Goal: Find specific page/section: Find specific page/section

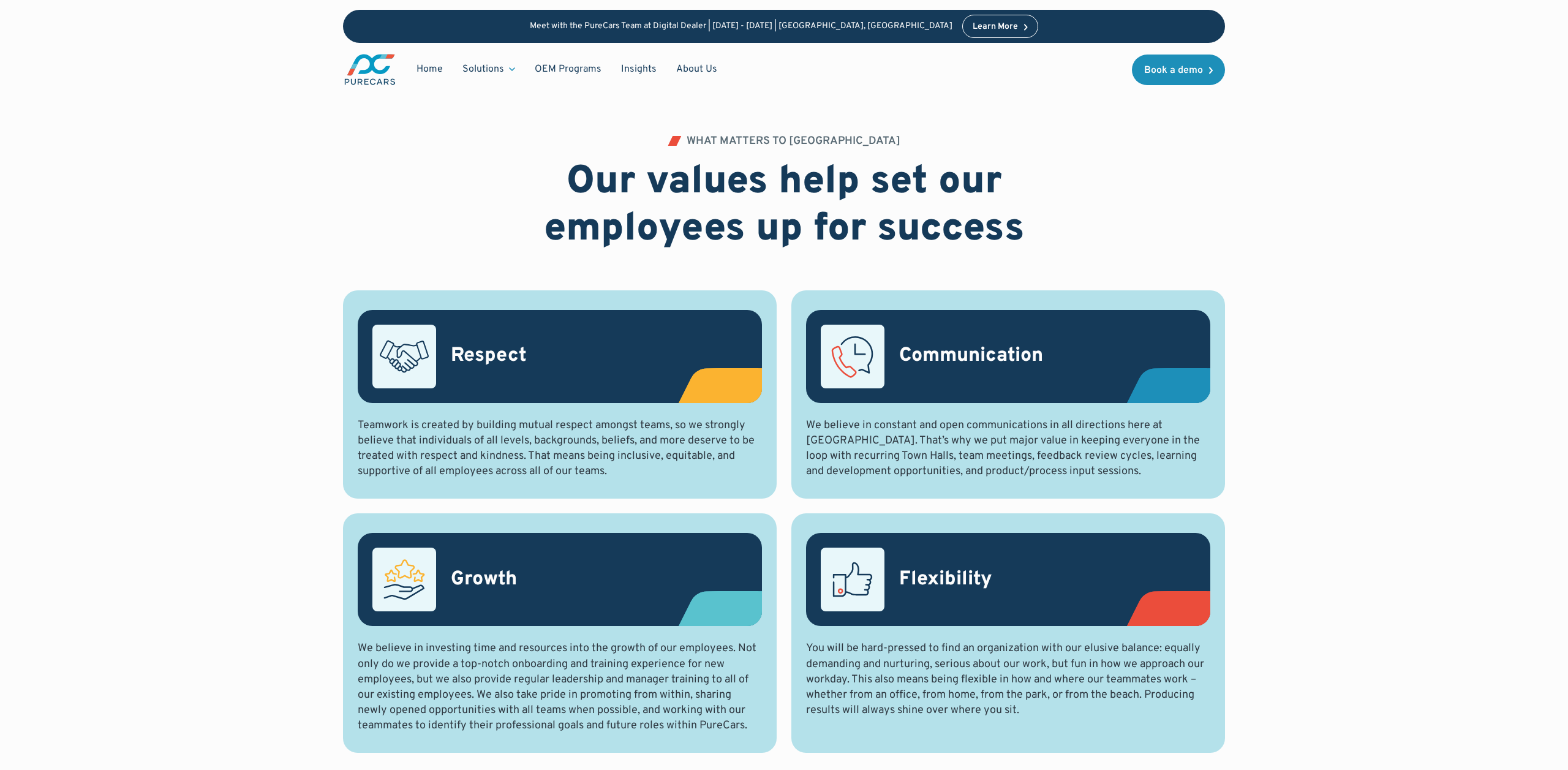
scroll to position [1224, 0]
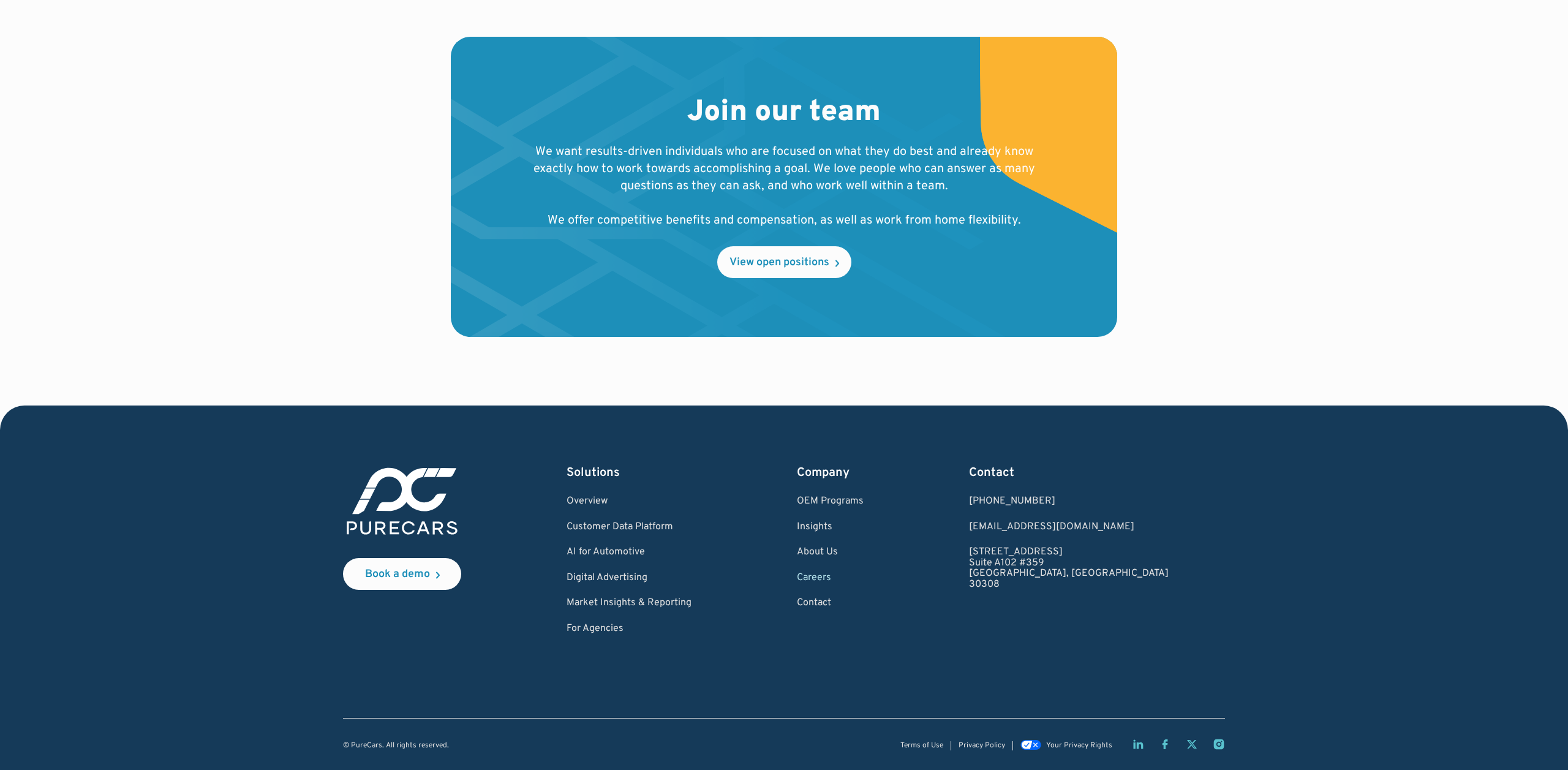
click at [864, 579] on link "Careers" at bounding box center [830, 578] width 66 height 11
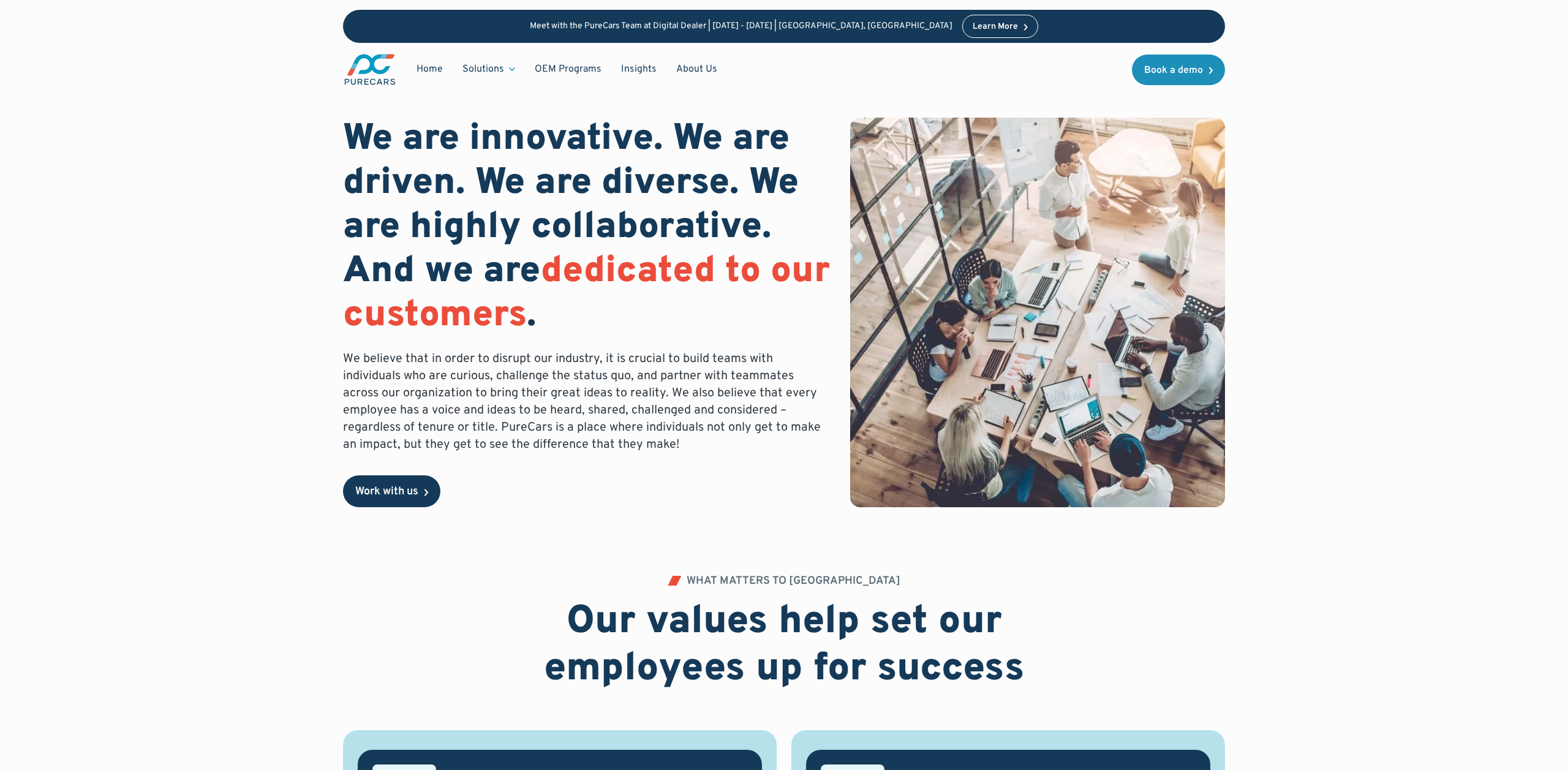
click at [411, 489] on div "Work with us" at bounding box center [386, 491] width 63 height 11
click at [1334, 451] on div "We are innovative. We are driven. We are diverse. We are highly collaborative. …" at bounding box center [784, 288] width 1411 height 576
drag, startPoint x: 1445, startPoint y: 411, endPoint x: 1405, endPoint y: 395, distance: 43.1
click at [1445, 411] on div "We are innovative. We are driven. We are diverse. We are highly collaborative. …" at bounding box center [784, 288] width 1411 height 576
click at [1291, 440] on div "We are innovative. We are driven. We are diverse. We are highly collaborative. …" at bounding box center [784, 288] width 1411 height 576
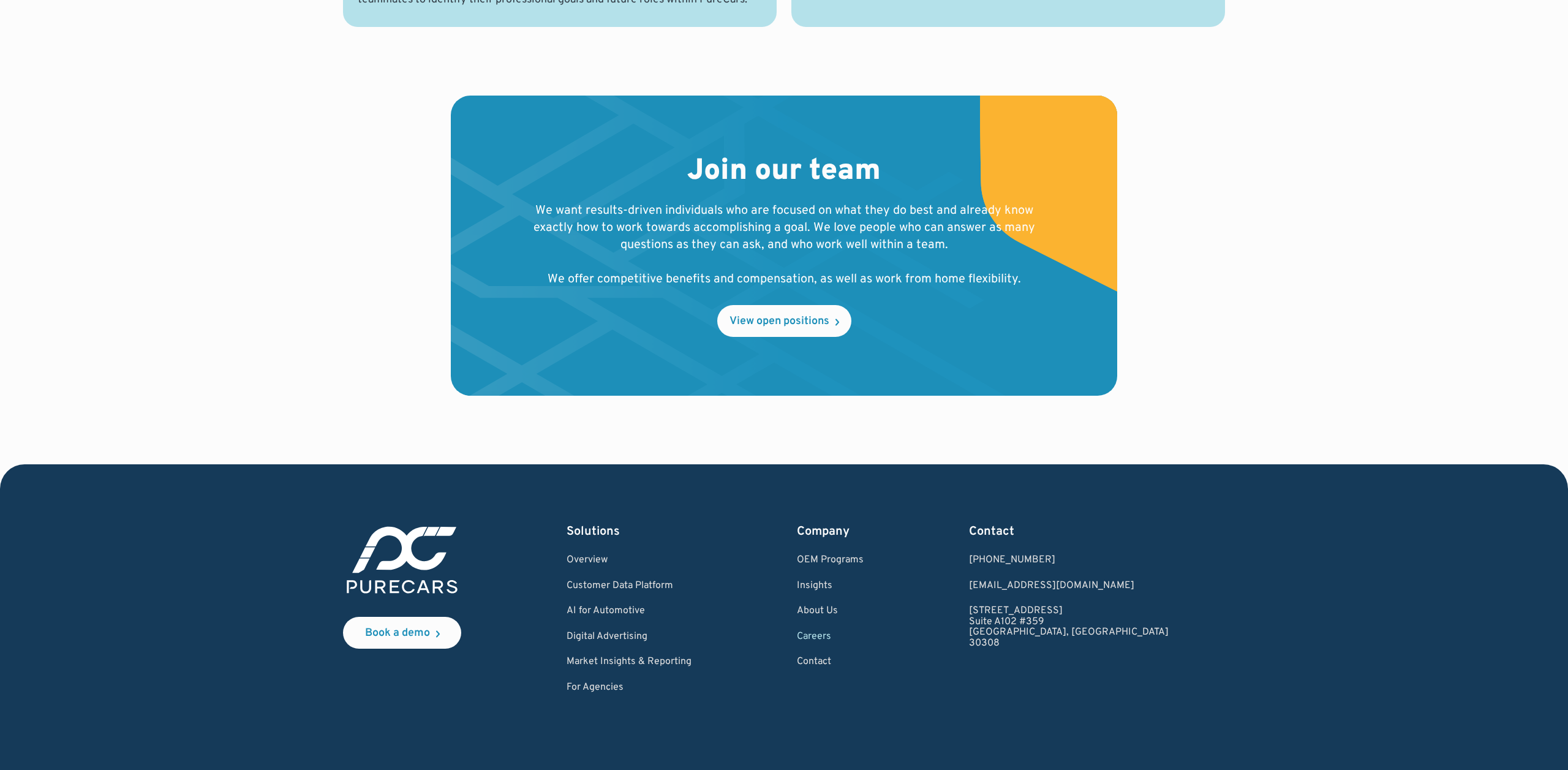
scroll to position [1224, 0]
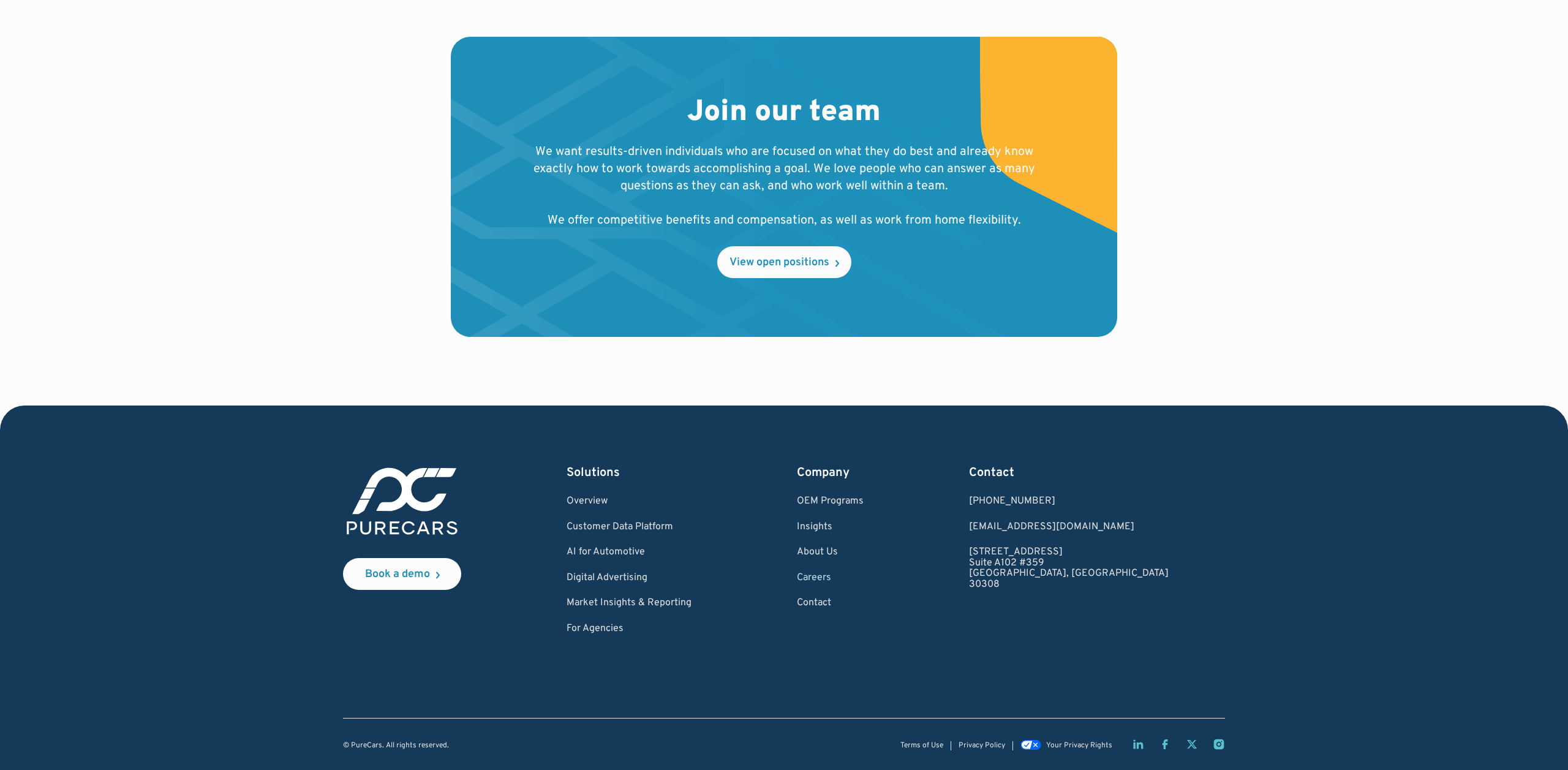
click at [1368, 404] on div "Join our team We want results-driven individuals who are focused on what they d…" at bounding box center [784, 221] width 1411 height 369
